Goal: Information Seeking & Learning: Understand process/instructions

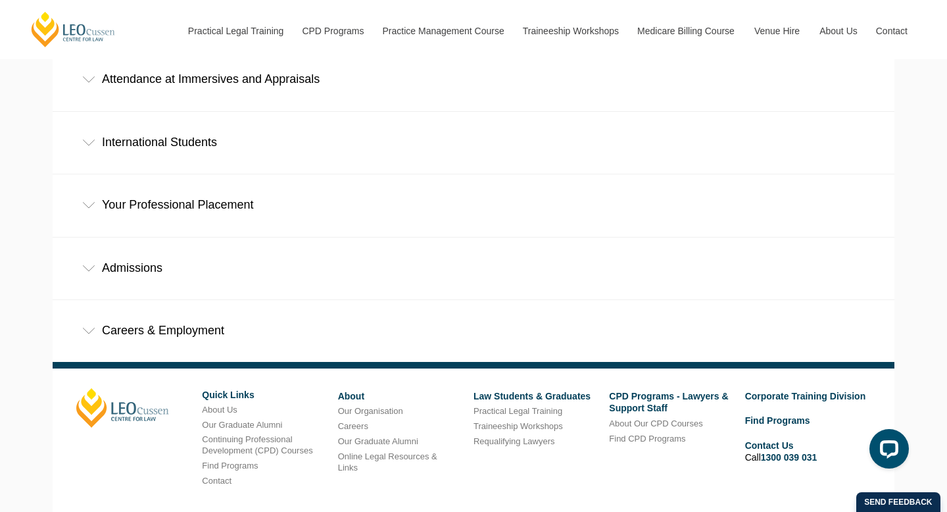
scroll to position [774, 0]
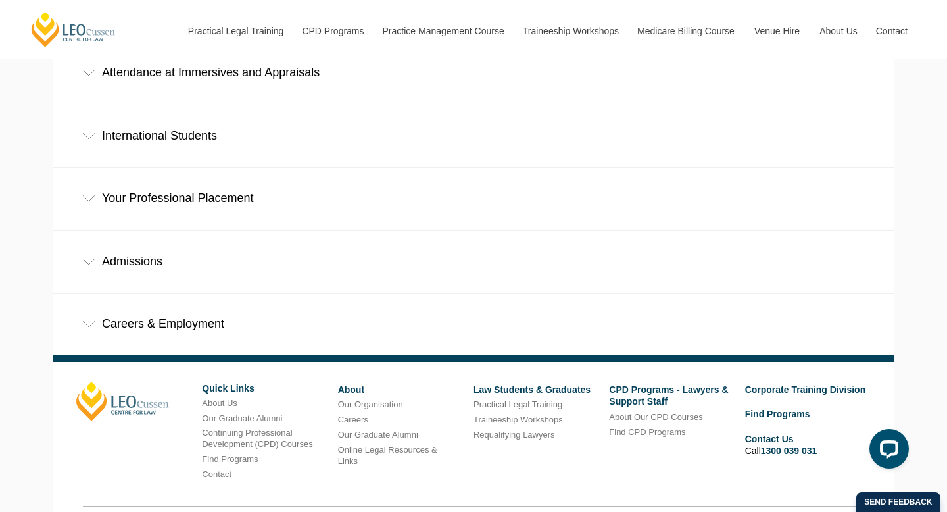
click at [95, 231] on div "Admissions" at bounding box center [474, 261] width 842 height 61
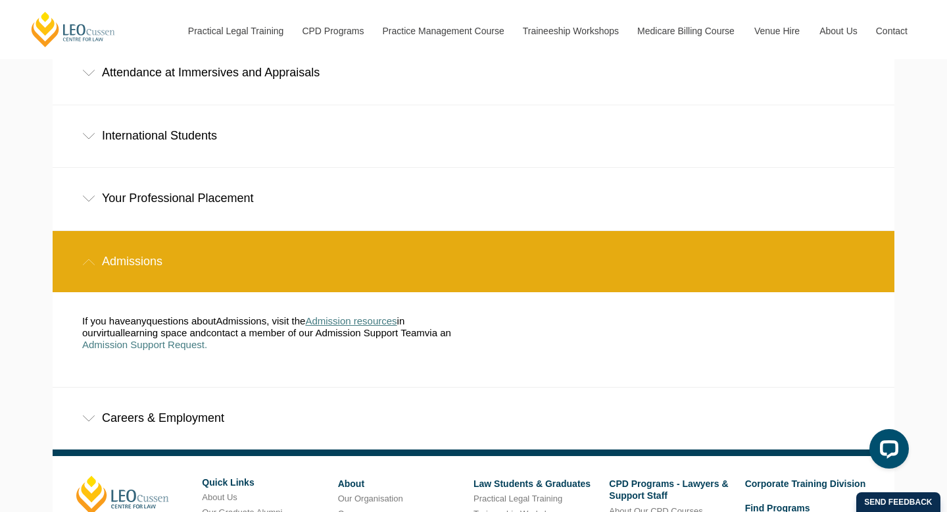
click at [333, 315] on span "Admission resources" at bounding box center [350, 320] width 91 height 11
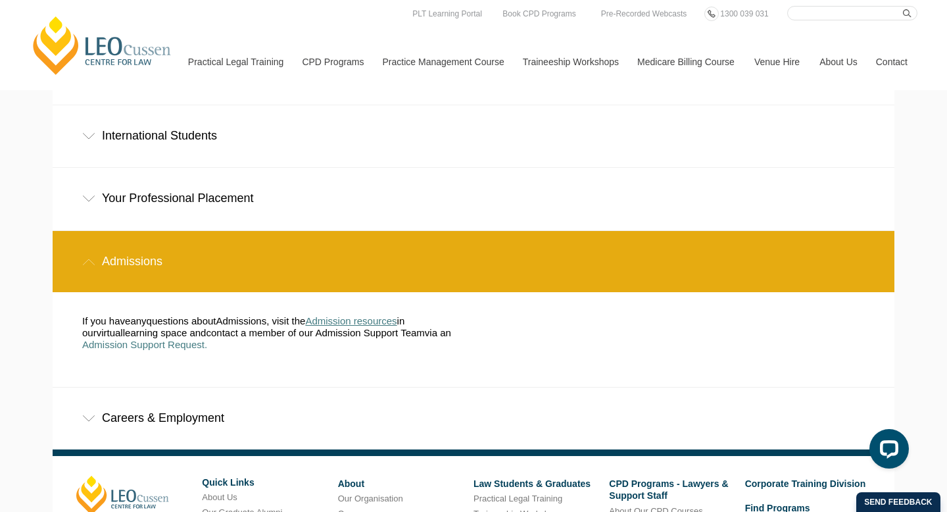
click at [370, 315] on span "Admission resources" at bounding box center [350, 320] width 91 height 11
click at [207, 339] on span "Admission Support Request." at bounding box center [144, 344] width 125 height 11
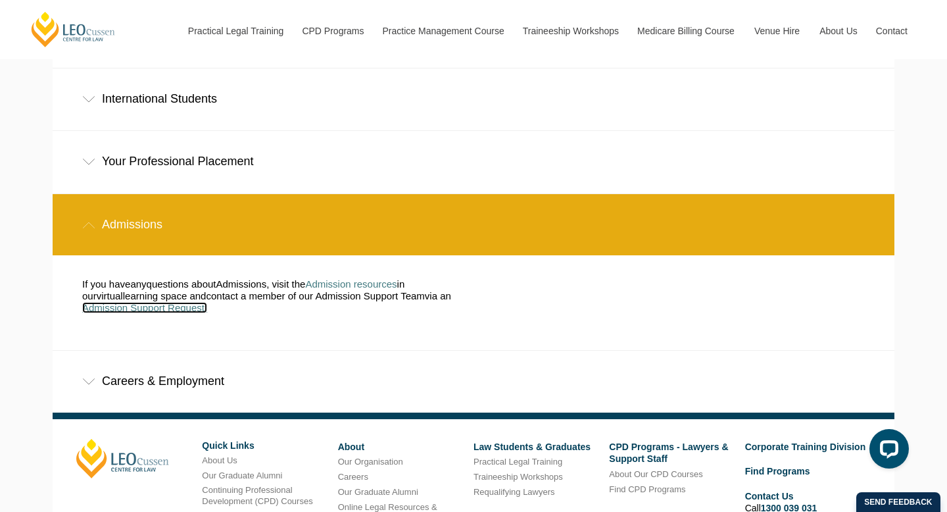
scroll to position [898, 0]
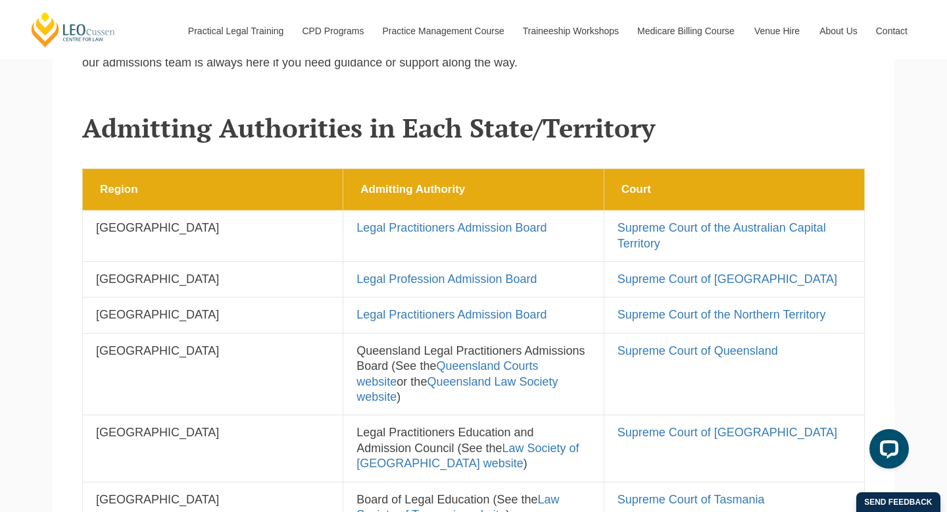
scroll to position [442, 0]
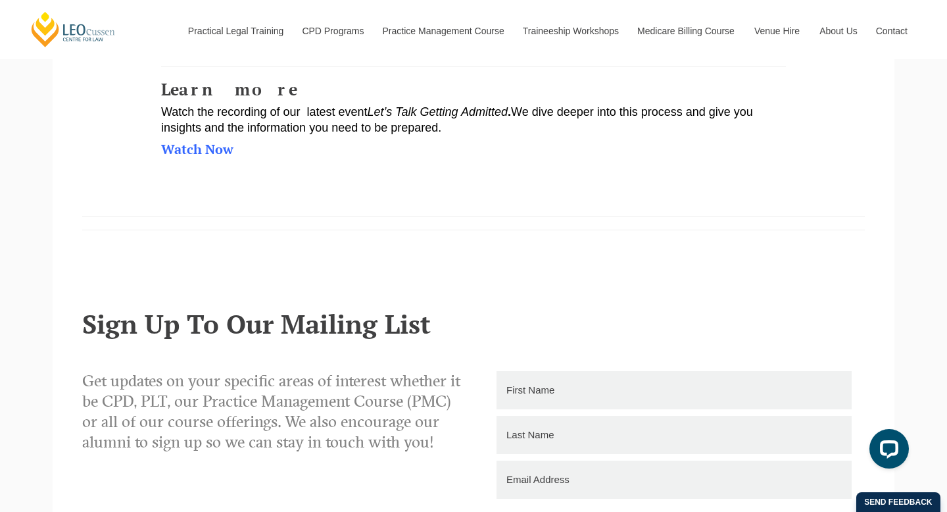
scroll to position [1027, 0]
click at [207, 144] on link "Watch Now" at bounding box center [197, 150] width 72 height 18
